Goal: Check status: Check status

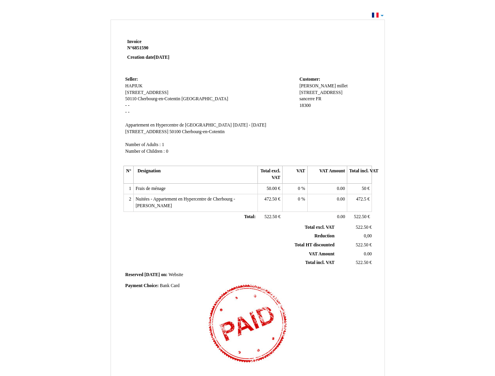
click at [134, 42] on span "Invoice" at bounding box center [134, 41] width 14 height 5
click at [142, 48] on span "6851590" at bounding box center [140, 47] width 16 height 5
click at [132, 79] on span "Seller:" at bounding box center [131, 79] width 13 height 5
click at [134, 86] on span "HAPIUK" at bounding box center [133, 85] width 17 height 5
click at [149, 93] on span "[STREET_ADDRESS]" at bounding box center [146, 92] width 43 height 5
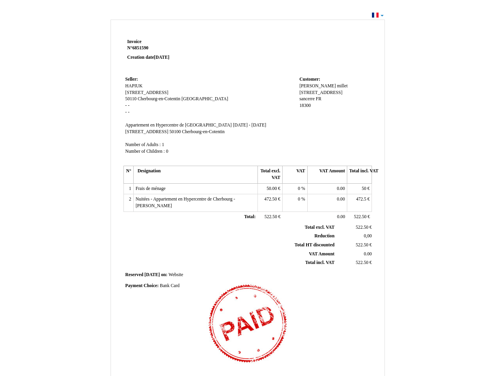
click at [132, 99] on span "50110" at bounding box center [130, 98] width 11 height 5
click at [160, 99] on span "Cherbourg-en-Cotentin" at bounding box center [159, 98] width 43 height 5
click at [188, 99] on span "[GEOGRAPHIC_DATA]" at bounding box center [205, 98] width 47 height 5
click at [165, 125] on span "Appartement en Hypercentre de [GEOGRAPHIC_DATA]" at bounding box center [178, 125] width 107 height 5
click at [247, 125] on span "[DATE] - [DATE]" at bounding box center [249, 125] width 33 height 5
